Goal: Register for event/course

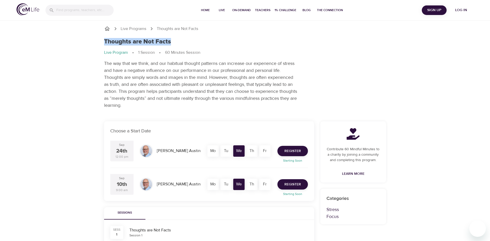
drag, startPoint x: 105, startPoint y: 40, endPoint x: 173, endPoint y: 42, distance: 68.2
click at [173, 42] on div "Thoughts are Not Facts" at bounding box center [245, 41] width 282 height 7
click at [91, 57] on div "Live Programs Thoughts are Not Facts Thoughts are Not Facts Live Program 1 Sess…" at bounding box center [245, 219] width 490 height 439
click at [292, 151] on span "Register" at bounding box center [292, 151] width 17 height 6
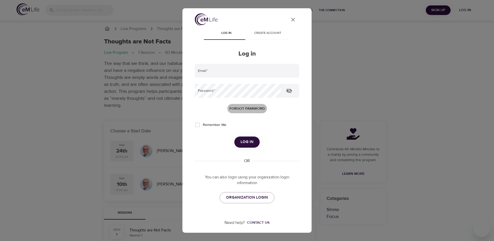
click at [244, 111] on span "Forgot password" at bounding box center [246, 108] width 35 height 6
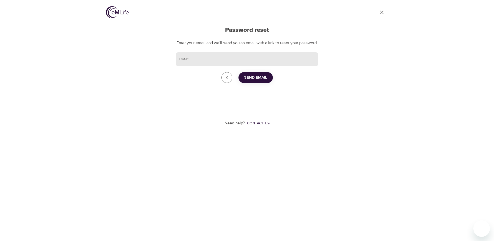
click at [235, 66] on input "Email   *" at bounding box center [247, 59] width 143 height 14
type input "[PERSON_NAME][EMAIL_ADDRESS][DOMAIN_NAME]"
click at [264, 81] on span "Send Email" at bounding box center [255, 77] width 23 height 7
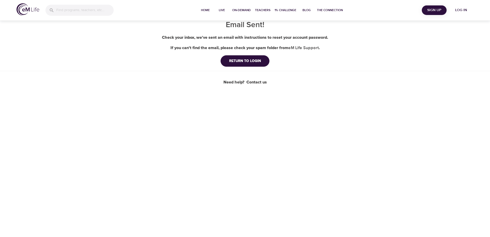
click at [144, 132] on div "Home Live On-Demand Teachers 1% Challenge Blog The Connection Sign Up Log in Em…" at bounding box center [245, 118] width 490 height 237
click at [238, 62] on div "RETURN TO LOGIN" at bounding box center [245, 60] width 40 height 5
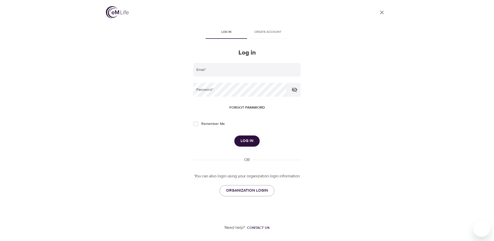
click at [252, 108] on span "Forgot password" at bounding box center [246, 107] width 35 height 6
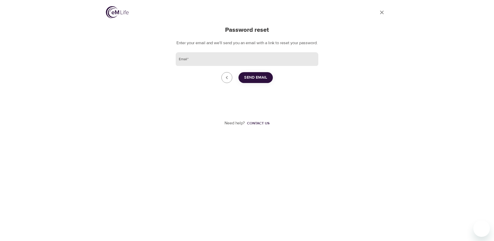
click at [240, 66] on input "Email   *" at bounding box center [247, 59] width 143 height 14
type input "nishita.kandikuppa@cityofpaloalto.org"
click at [252, 81] on span "Send Email" at bounding box center [255, 77] width 23 height 7
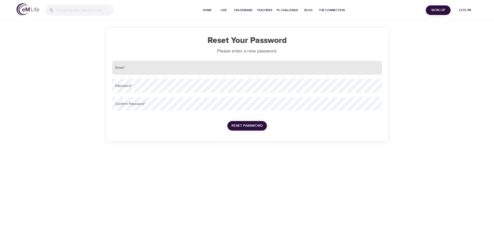
click at [130, 72] on input "email" at bounding box center [247, 68] width 270 height 14
type input "nishita.kandikuppa@cityofpaloalto.org"
click at [227, 121] on button "Reset Password" at bounding box center [247, 126] width 40 height 10
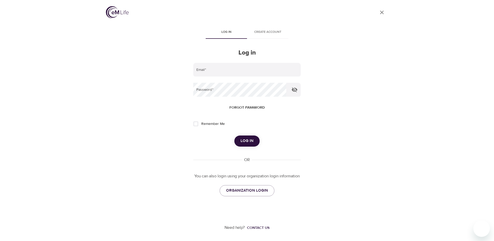
type input "nishita.kandikuppa@cityofpaloalto.org"
click at [214, 124] on span "Remember Me" at bounding box center [213, 123] width 24 height 5
click at [201, 124] on input "Remember Me" at bounding box center [195, 123] width 11 height 11
checkbox input "true"
click at [245, 138] on span "Log in" at bounding box center [247, 140] width 13 height 7
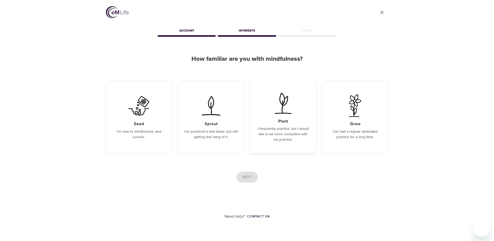
click at [304, 140] on p "I frequently practice, but I would like to be more consistent with my practice." at bounding box center [282, 134] width 53 height 16
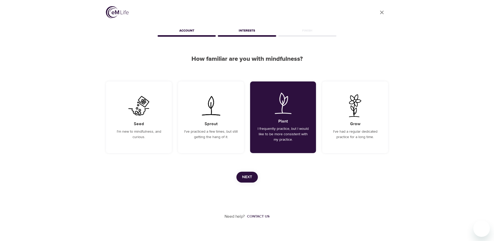
click at [245, 174] on span "Next" at bounding box center [247, 177] width 10 height 7
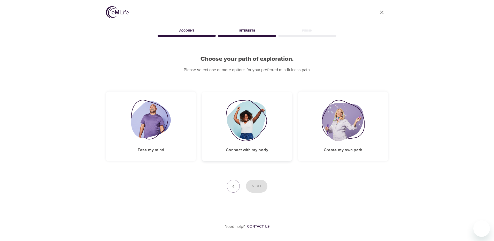
click at [261, 140] on img at bounding box center [247, 120] width 42 height 41
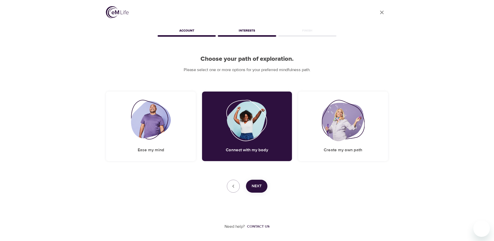
click at [263, 182] on button "Next" at bounding box center [256, 186] width 21 height 13
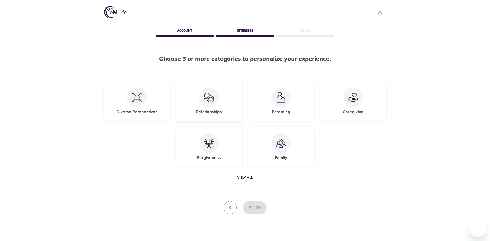
click at [225, 107] on div "Relationships" at bounding box center [209, 101] width 66 height 40
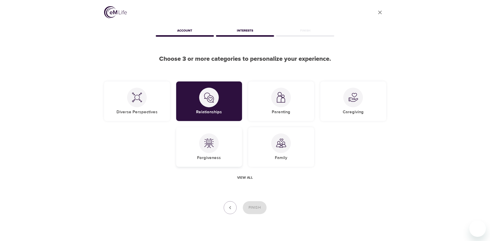
click at [228, 139] on div "Forgiveness" at bounding box center [209, 147] width 66 height 40
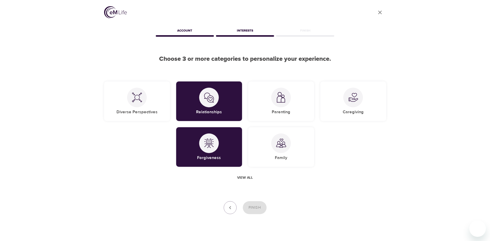
click at [247, 179] on span "View all" at bounding box center [245, 177] width 16 height 6
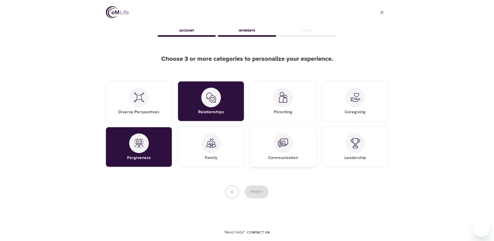
click at [290, 153] on div "Communication" at bounding box center [283, 147] width 66 height 40
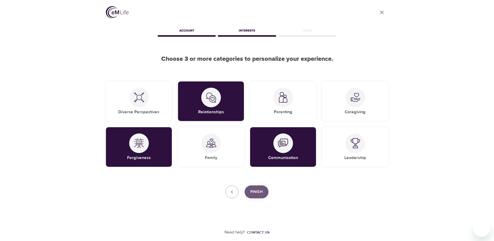
click at [258, 193] on span "Finish" at bounding box center [256, 191] width 12 height 7
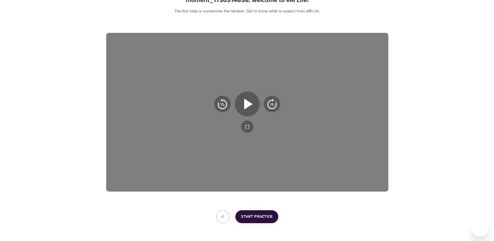
scroll to position [52, 0]
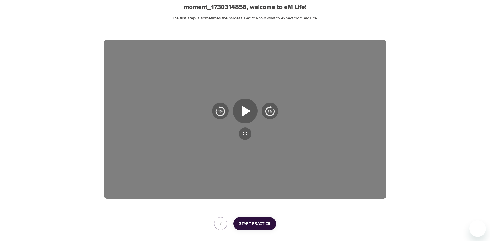
click at [255, 226] on span "Start Practice" at bounding box center [255, 223] width 32 height 7
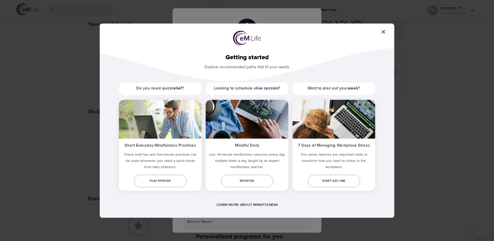
click at [383, 34] on icon "button" at bounding box center [383, 32] width 6 height 6
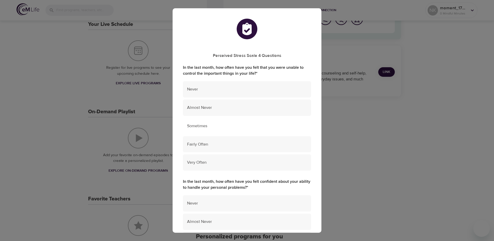
click at [210, 130] on div "Sometimes" at bounding box center [247, 126] width 128 height 16
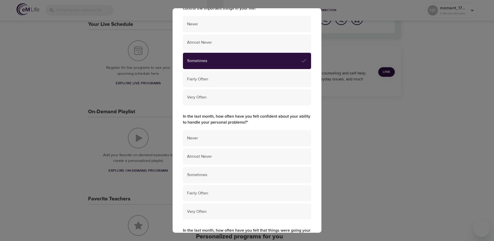
scroll to position [78, 0]
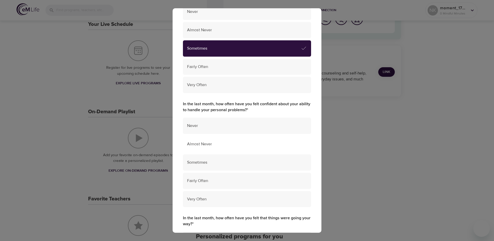
click at [229, 142] on span "Almost Never" at bounding box center [247, 144] width 120 height 6
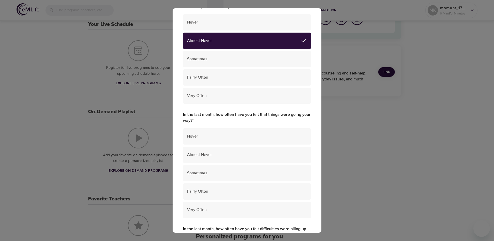
scroll to position [207, 0]
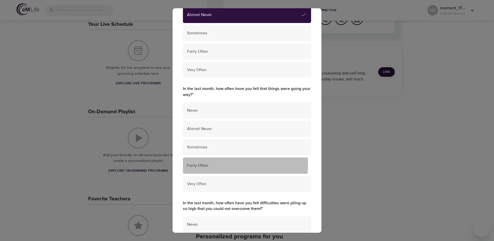
click at [218, 165] on span "Fairly Often" at bounding box center [247, 166] width 120 height 6
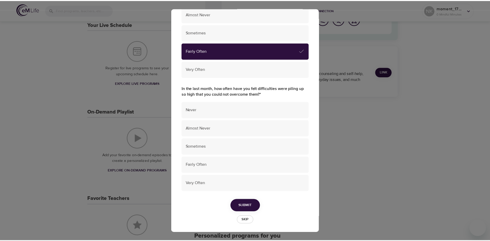
scroll to position [323, 0]
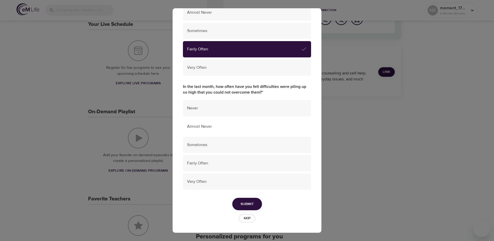
click at [208, 124] on span "Almost Never" at bounding box center [247, 126] width 120 height 6
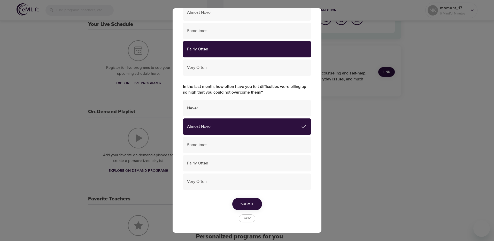
click at [242, 202] on span "Submit" at bounding box center [247, 204] width 13 height 6
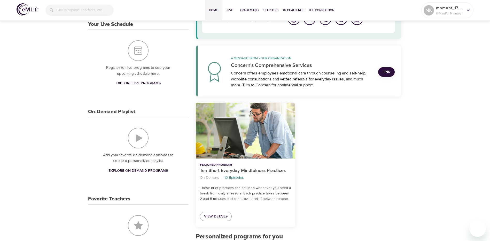
scroll to position [0, 0]
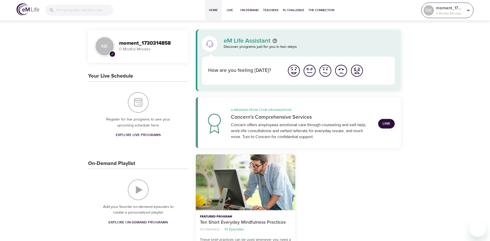
click at [468, 12] on icon at bounding box center [469, 10] width 6 height 6
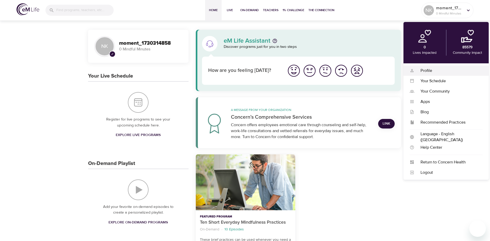
click at [434, 72] on div "Profile" at bounding box center [448, 71] width 68 height 6
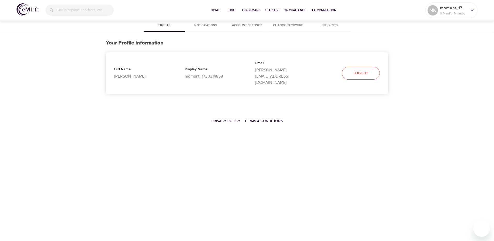
click at [200, 73] on p "moment_1730314858" at bounding box center [212, 76] width 54 height 6
click at [217, 13] on button "Home" at bounding box center [215, 10] width 17 height 21
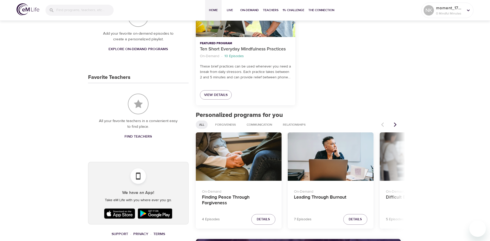
scroll to position [207, 0]
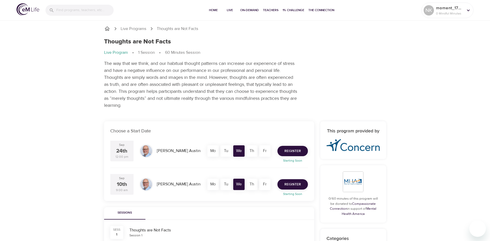
click at [300, 151] on span "Register" at bounding box center [292, 151] width 17 height 6
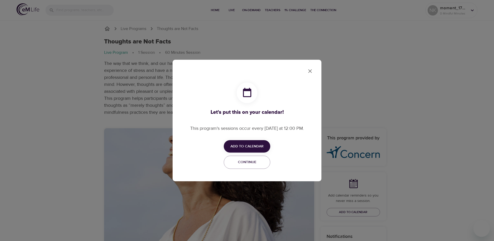
checkbox input "true"
click at [259, 147] on span "Add to Calendar" at bounding box center [246, 146] width 33 height 6
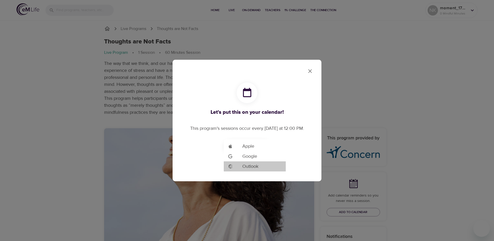
click at [259, 166] on li "Add to Google Calendar Outlook" at bounding box center [255, 166] width 62 height 10
click at [310, 71] on div at bounding box center [247, 120] width 494 height 241
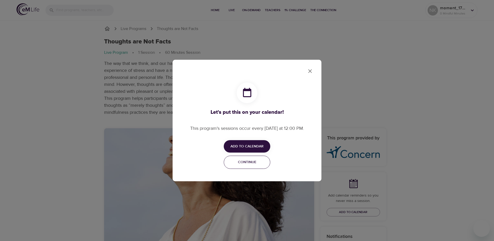
click at [250, 164] on span "Continue" at bounding box center [247, 162] width 40 height 6
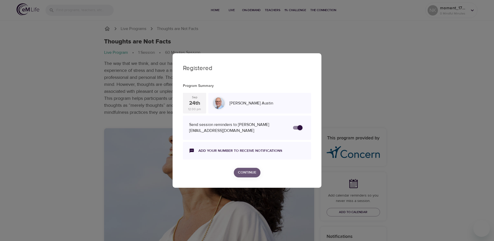
click at [251, 171] on span "Continue" at bounding box center [247, 172] width 18 height 6
